Goal: Information Seeking & Learning: Learn about a topic

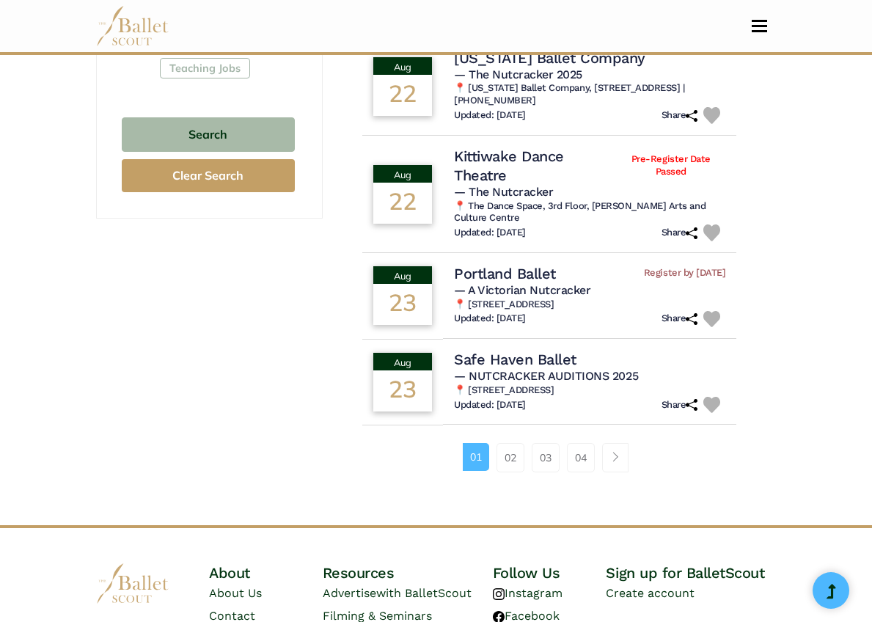
scroll to position [995, 0]
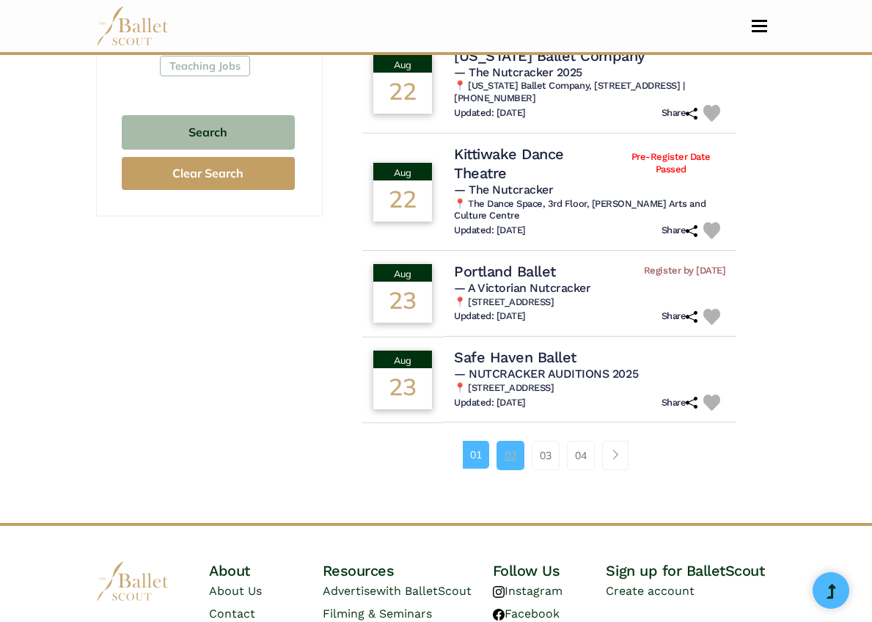
click at [518, 449] on link "02" at bounding box center [510, 455] width 28 height 29
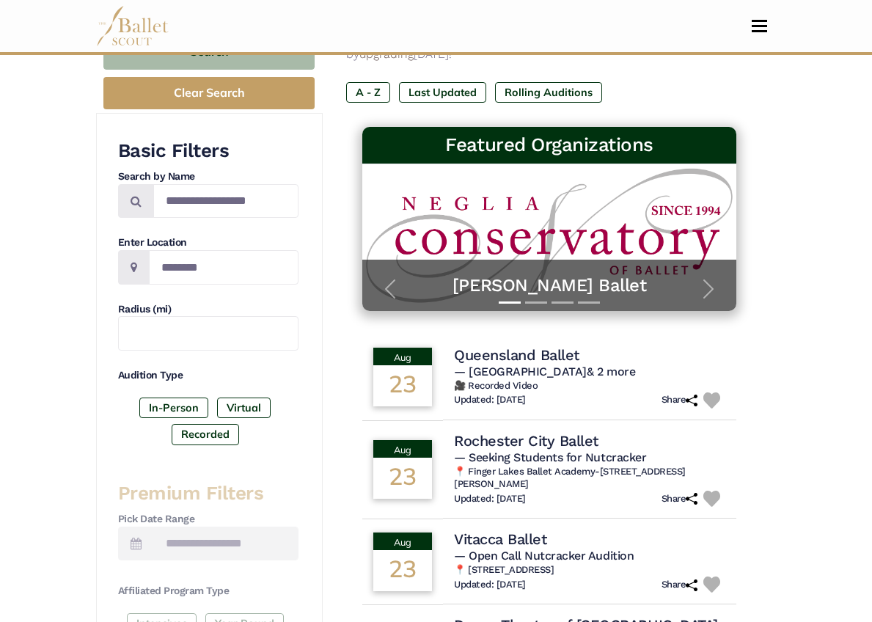
scroll to position [225, 0]
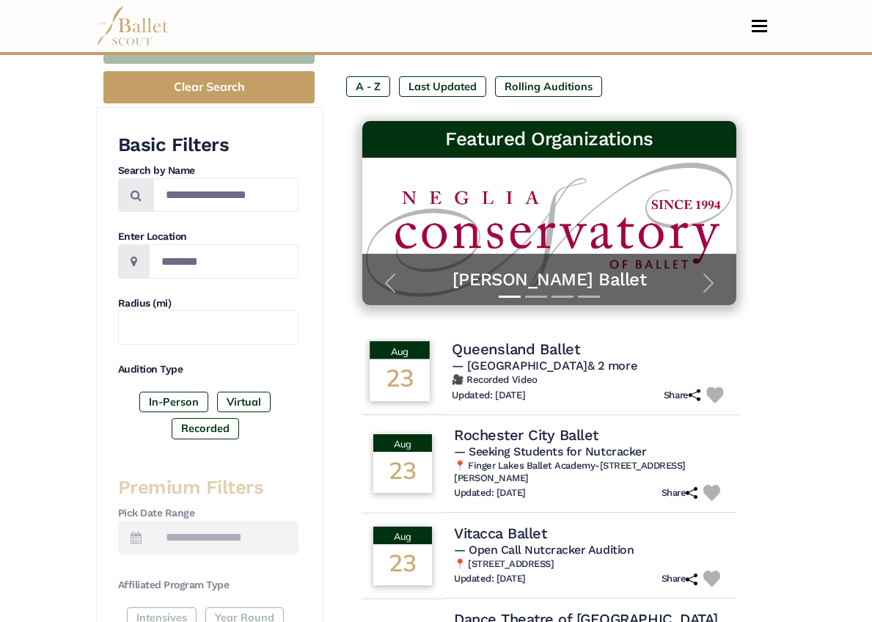
click at [515, 339] on h4 "Queensland Ballet" at bounding box center [516, 349] width 128 height 20
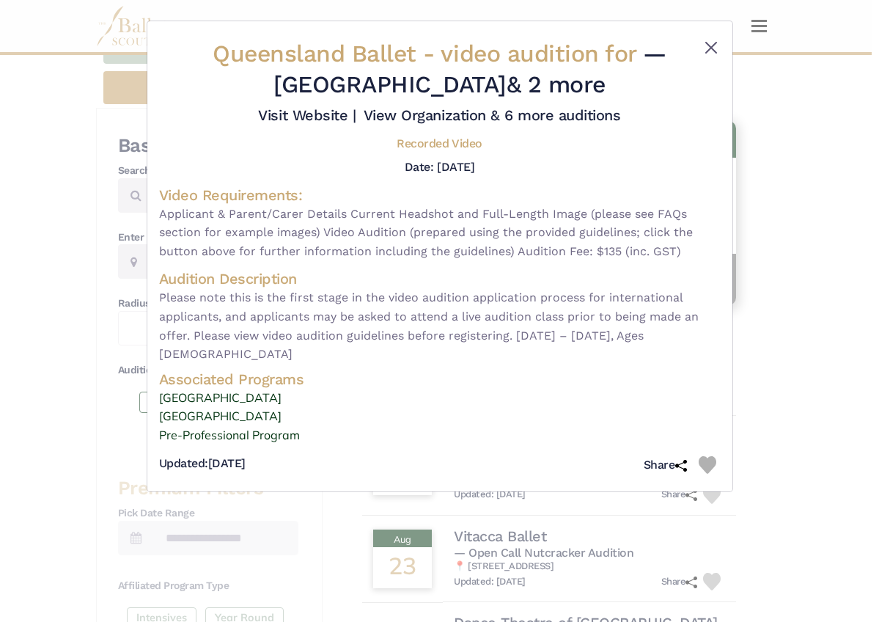
click at [713, 51] on button "Close" at bounding box center [711, 48] width 18 height 18
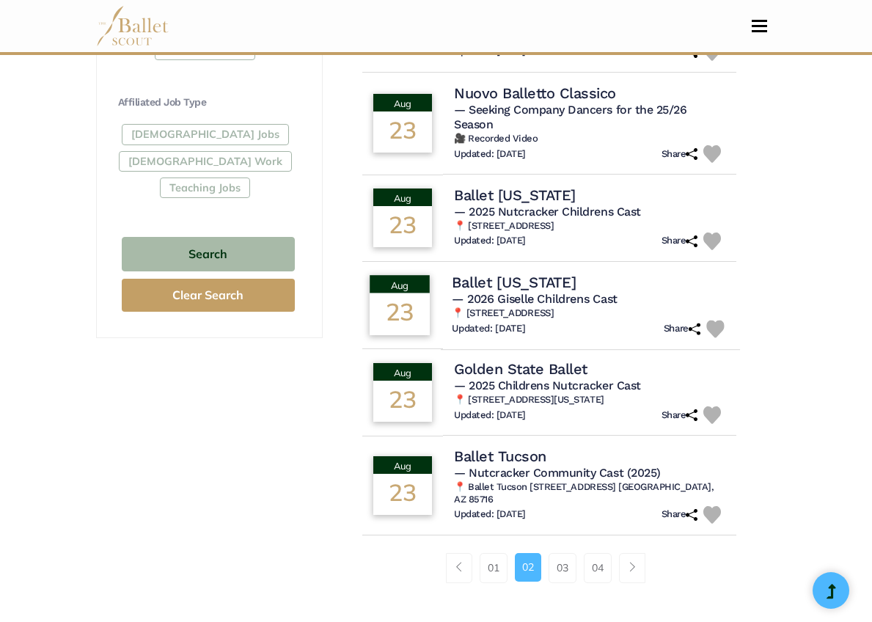
scroll to position [878, 0]
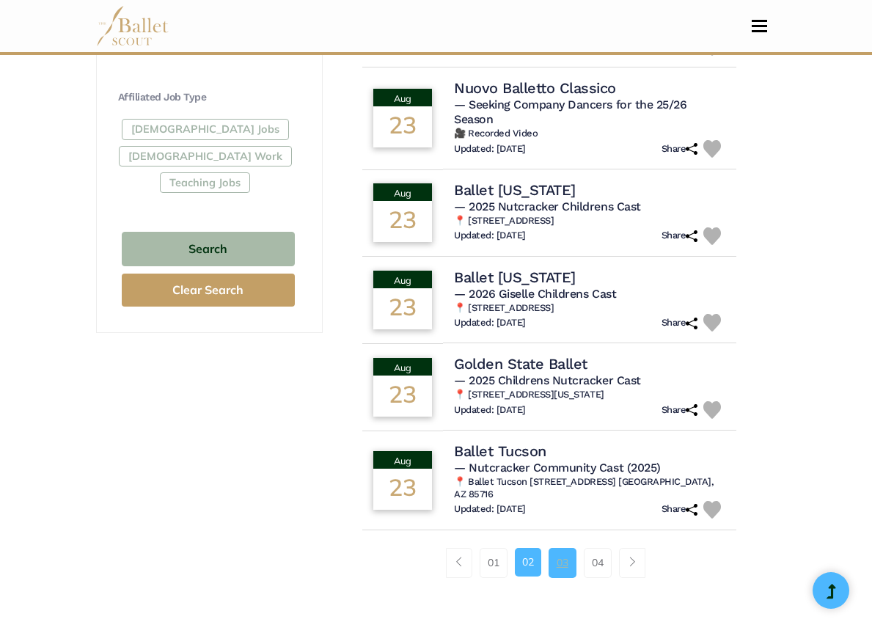
click at [559, 548] on link "03" at bounding box center [562, 562] width 28 height 29
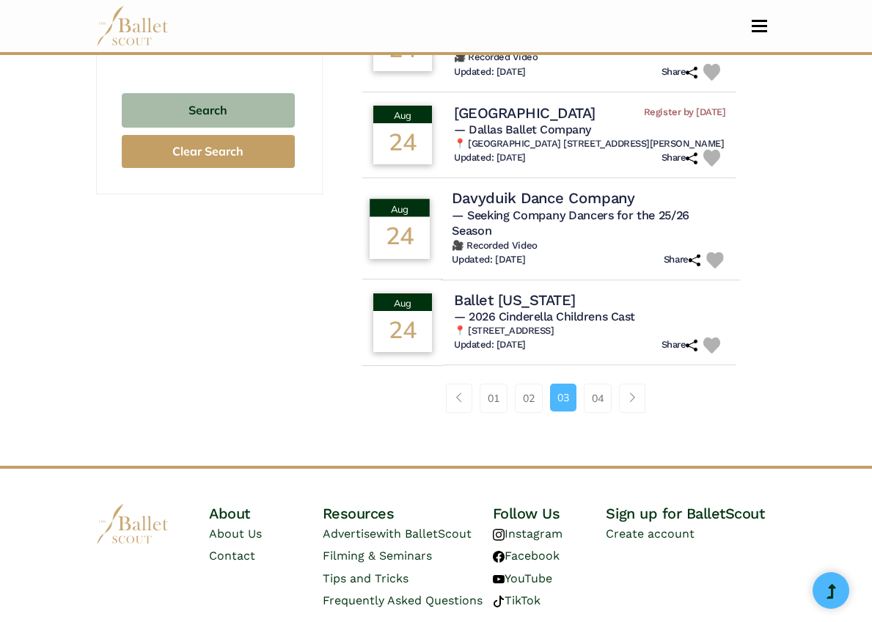
scroll to position [1017, 0]
click at [598, 391] on link "04" at bounding box center [598, 397] width 28 height 29
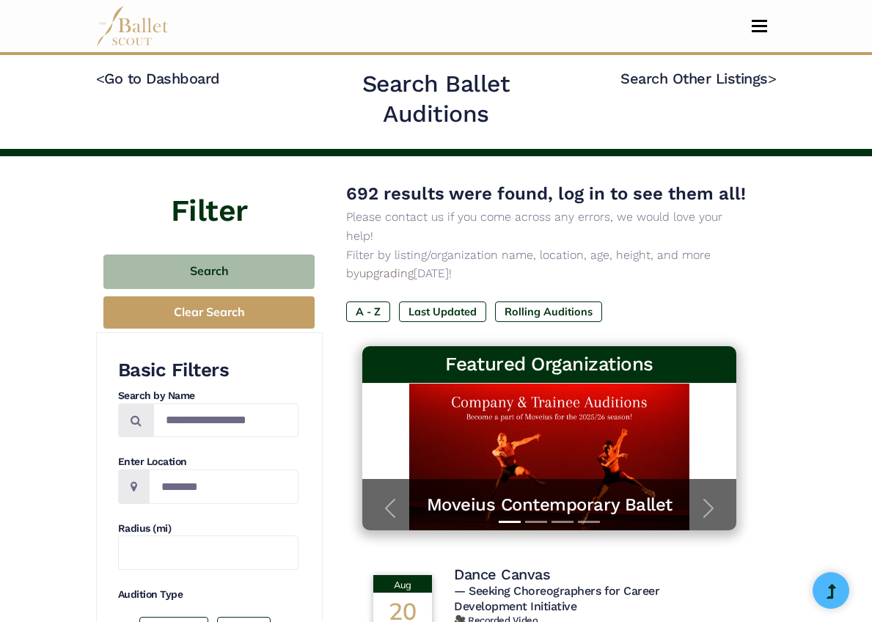
scroll to position [995, 0]
